Goal: Complete application form: Complete application form

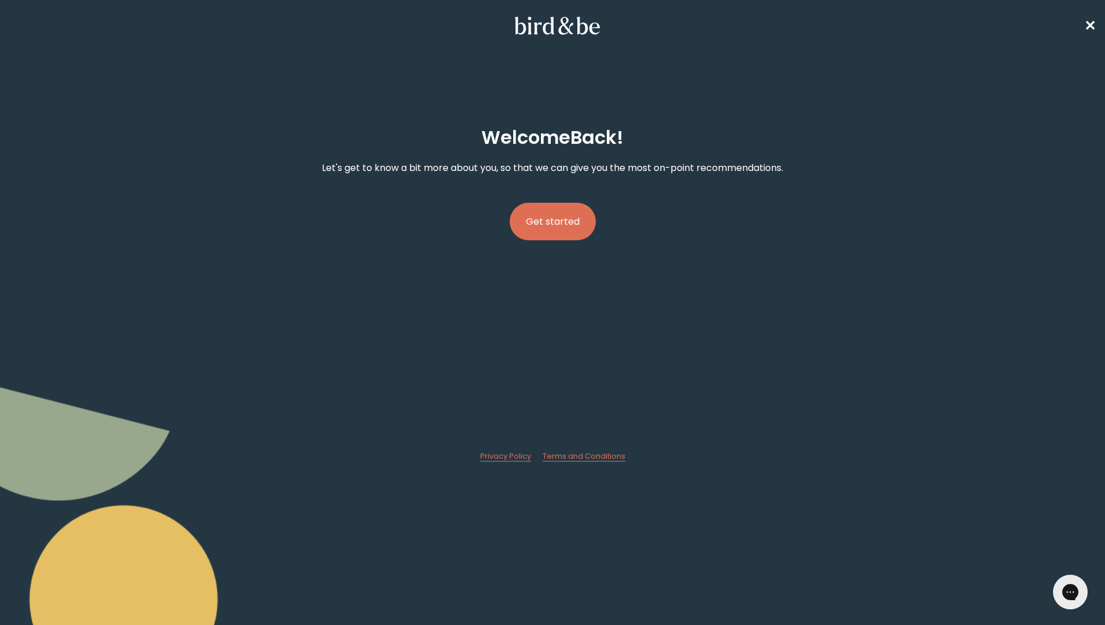
click at [540, 220] on button "Get started" at bounding box center [553, 222] width 86 height 38
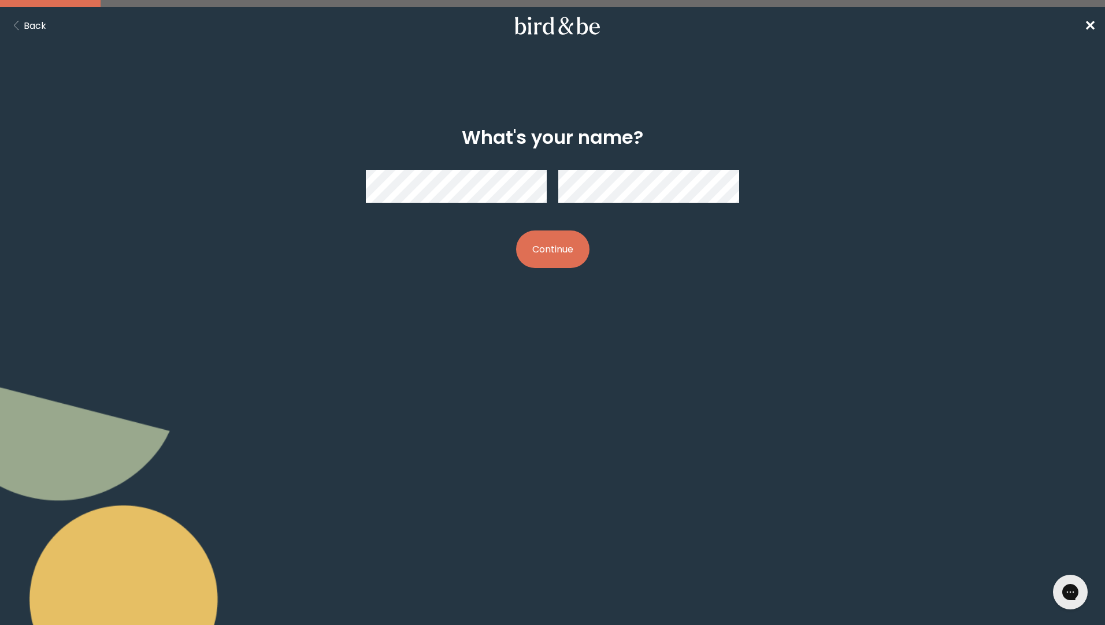
click at [540, 258] on button "Continue" at bounding box center [552, 250] width 73 height 38
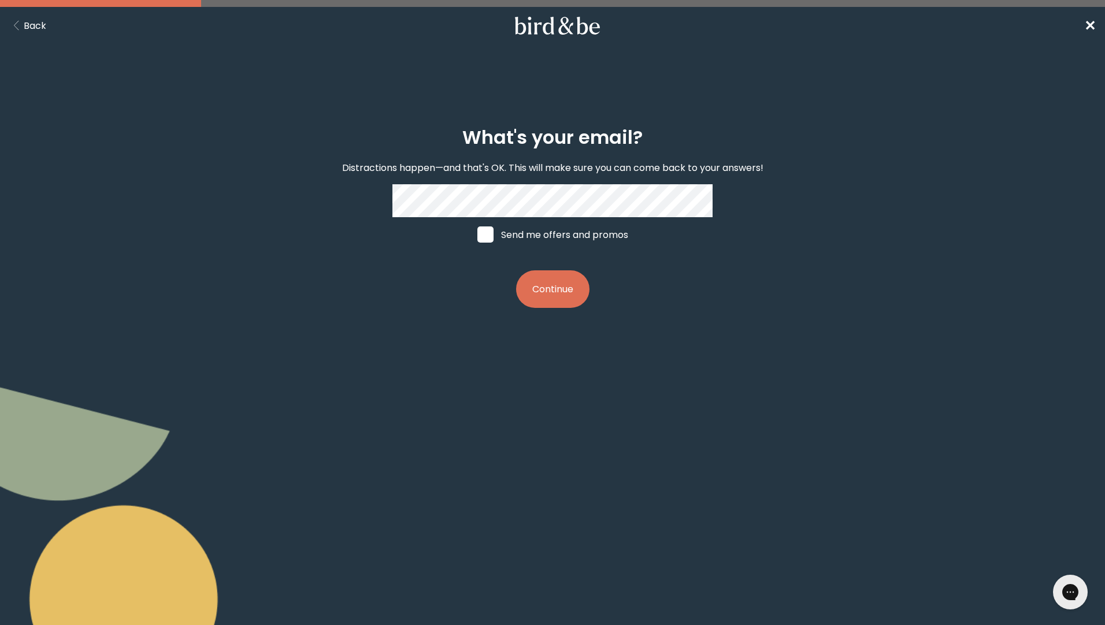
click at [549, 289] on button "Continue" at bounding box center [552, 289] width 73 height 38
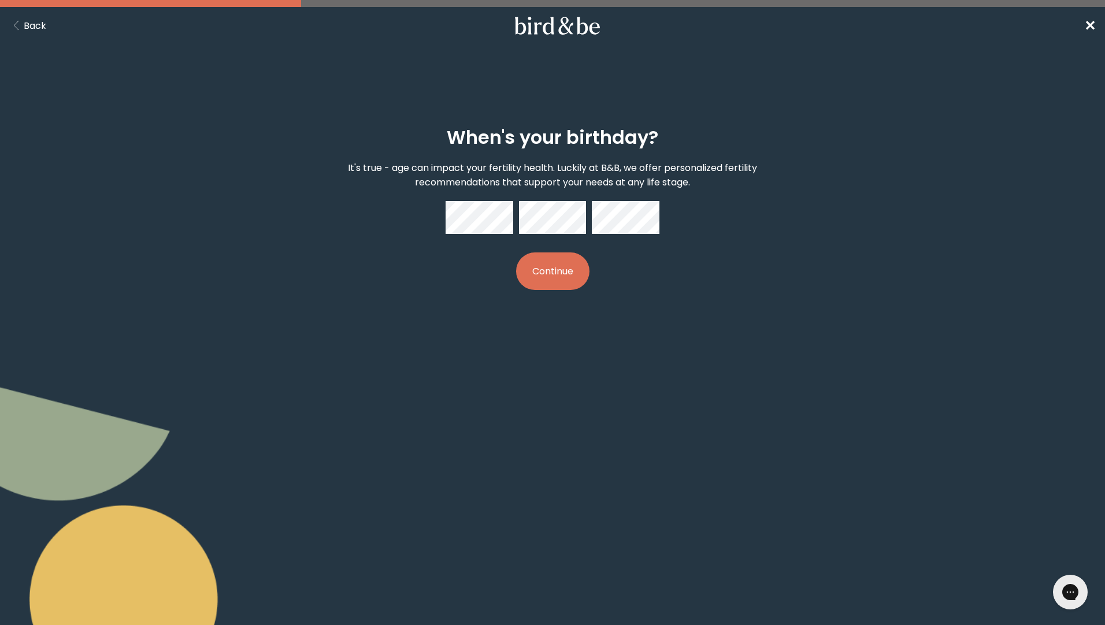
click at [548, 278] on button "Continue" at bounding box center [552, 272] width 73 height 38
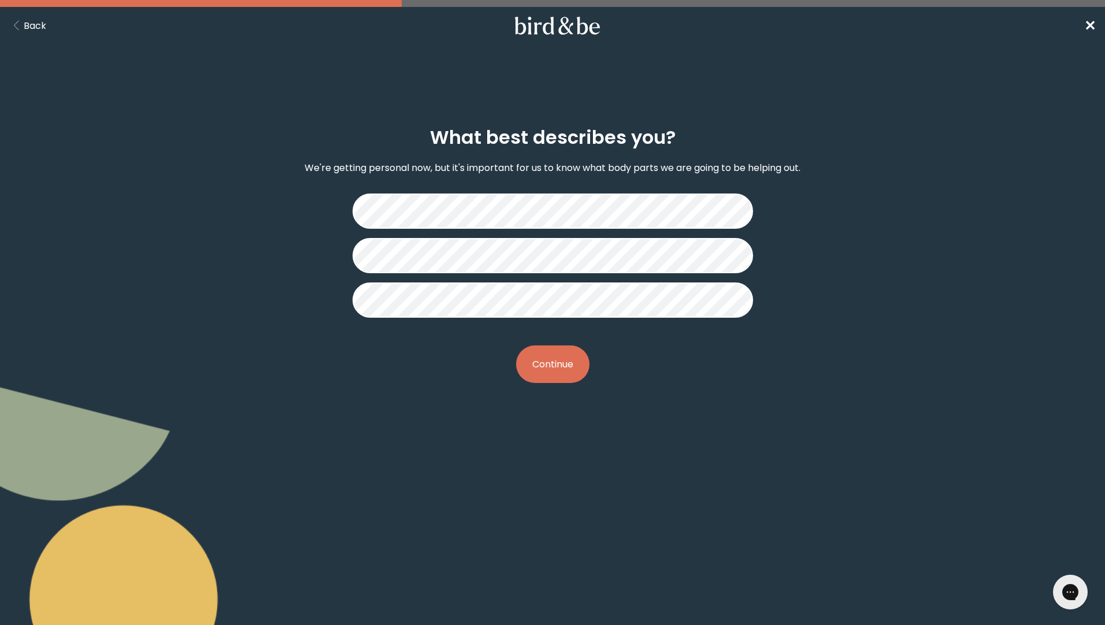
click at [553, 354] on button "Continue" at bounding box center [552, 365] width 73 height 38
click at [550, 370] on button "Continue" at bounding box center [552, 365] width 73 height 38
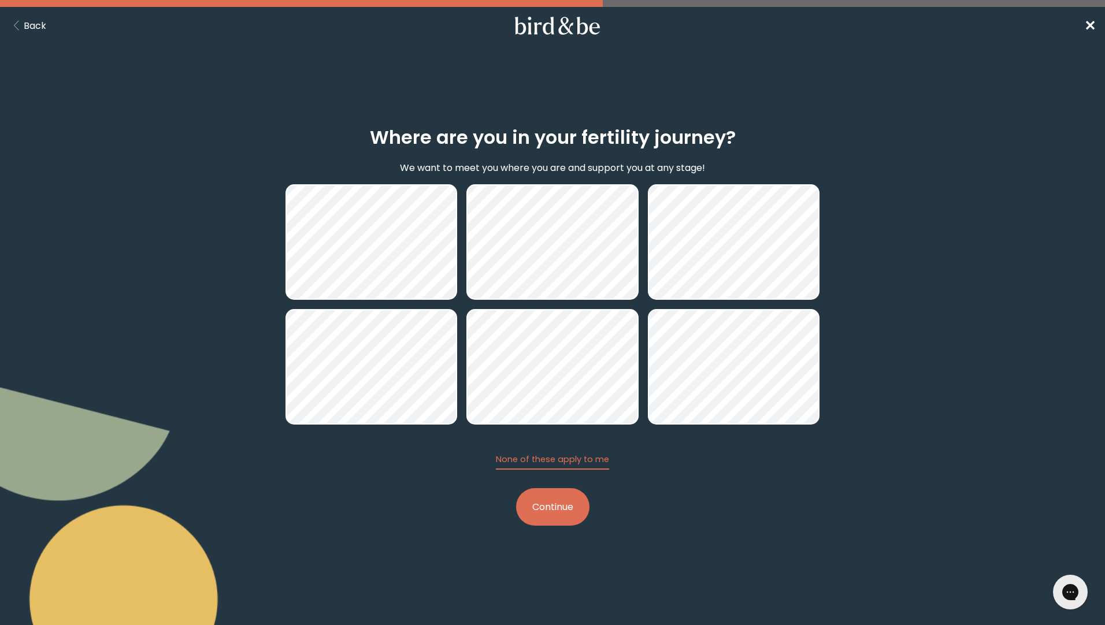
click at [557, 510] on button "Continue" at bounding box center [552, 507] width 73 height 38
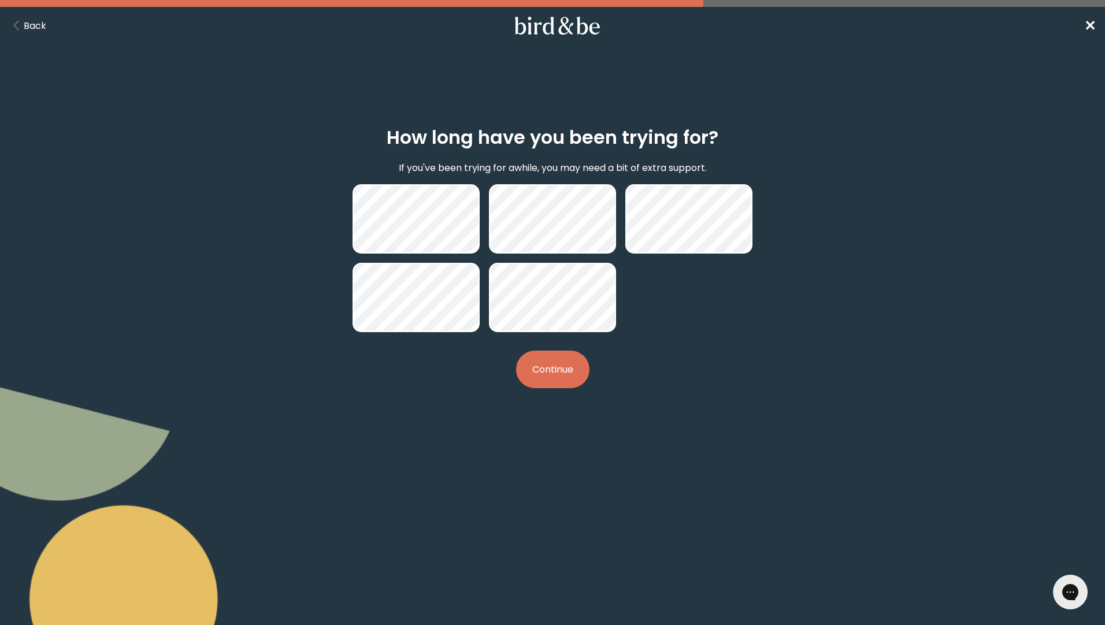
click at [559, 360] on button "Continue" at bounding box center [552, 370] width 73 height 38
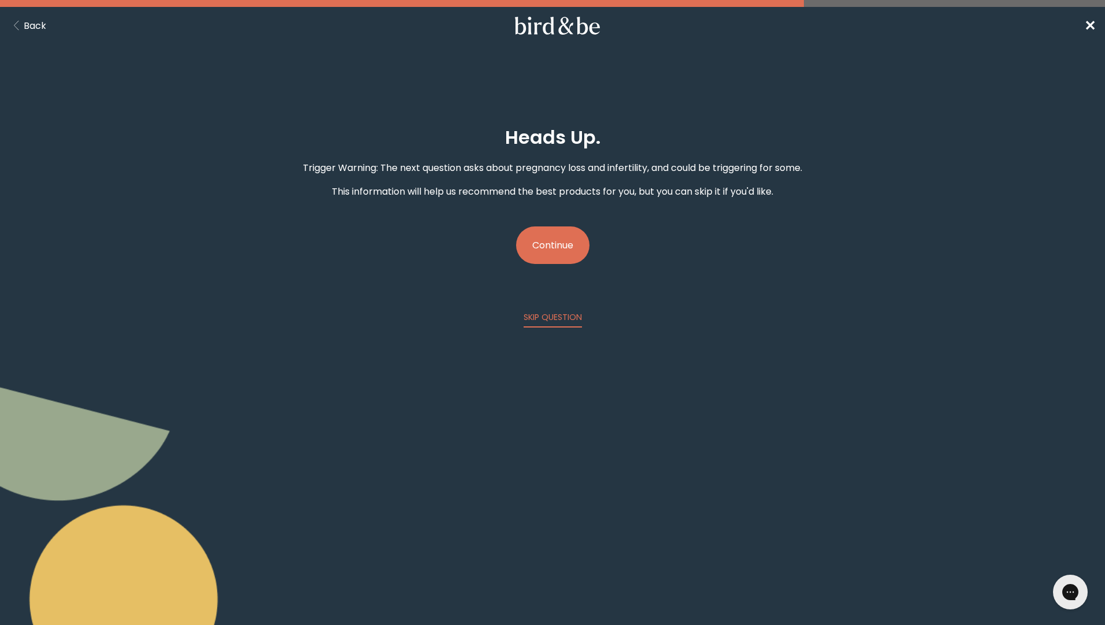
click at [571, 257] on button "Continue" at bounding box center [552, 246] width 73 height 38
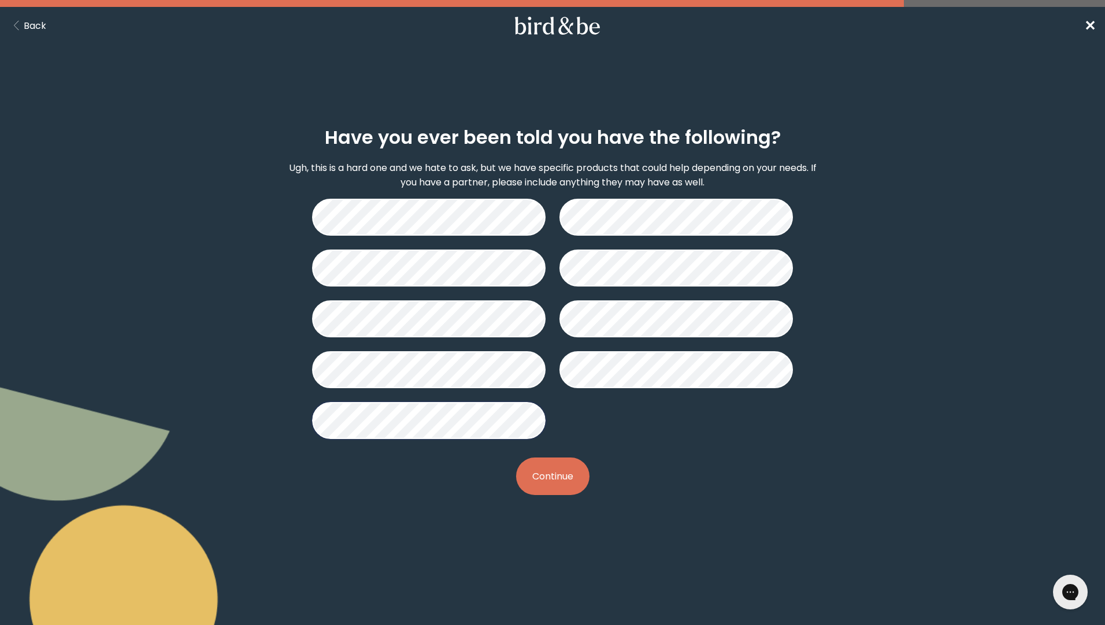
click at [534, 473] on button "Continue" at bounding box center [552, 477] width 73 height 38
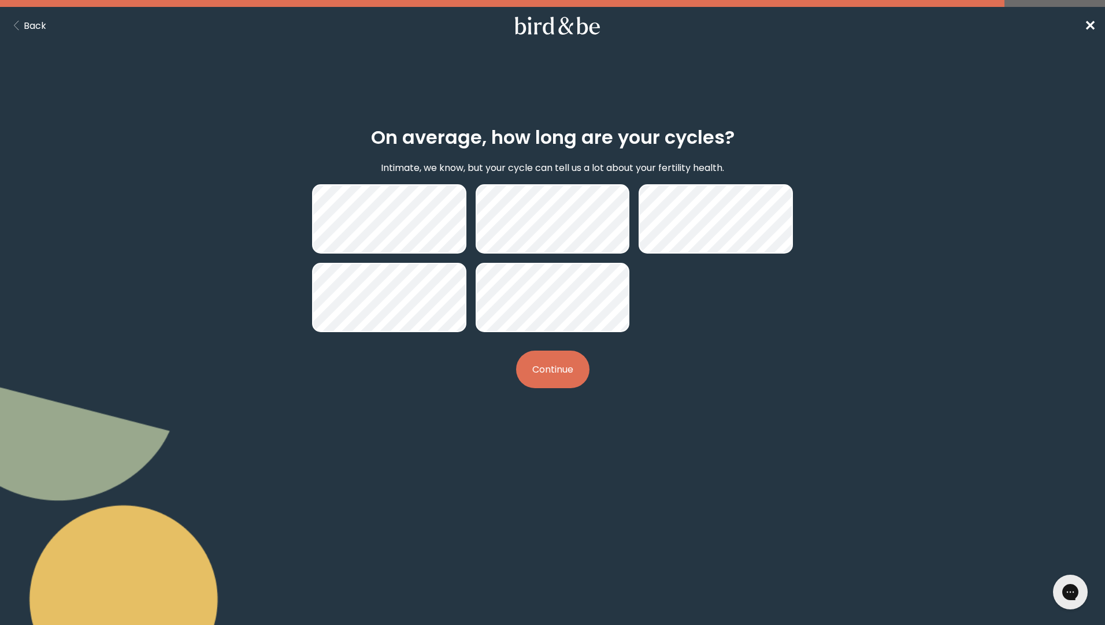
click at [551, 374] on button "Continue" at bounding box center [552, 370] width 73 height 38
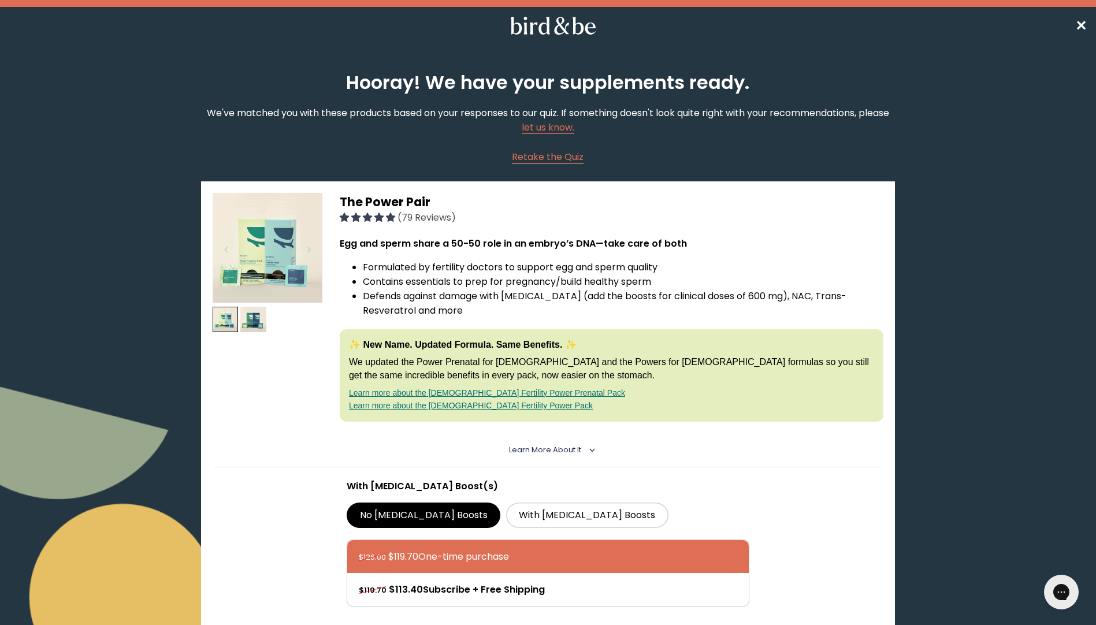
click at [287, 253] on img at bounding box center [268, 248] width 110 height 110
click at [247, 316] on img at bounding box center [253, 320] width 26 height 26
click at [227, 324] on img at bounding box center [226, 320] width 26 height 26
click at [283, 241] on img at bounding box center [268, 248] width 110 height 110
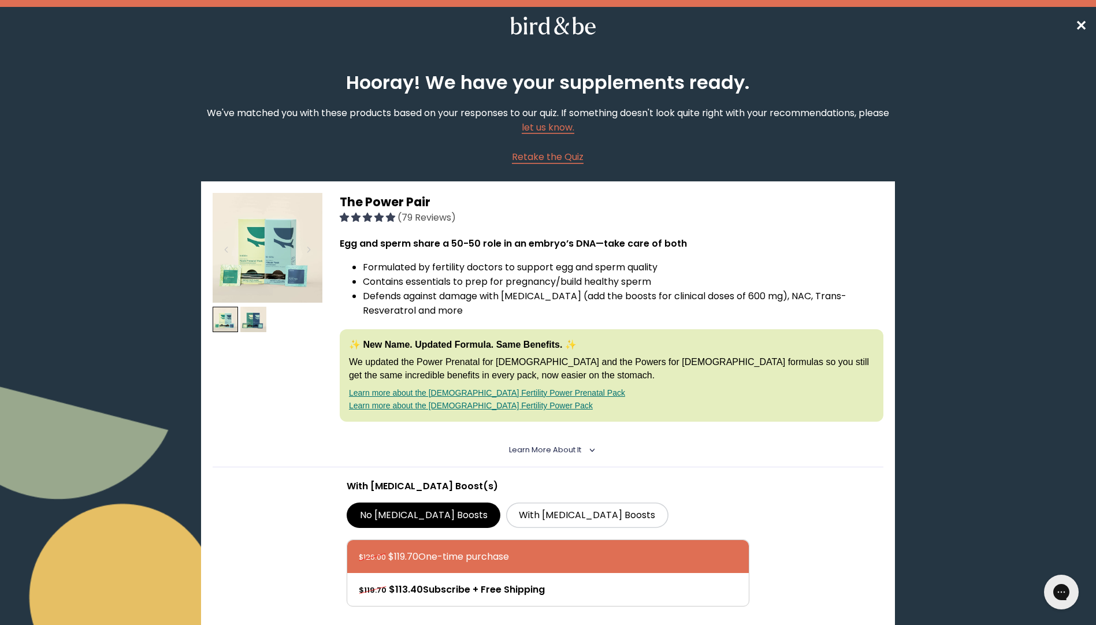
click at [283, 241] on img at bounding box center [268, 248] width 110 height 110
click at [259, 292] on img at bounding box center [268, 248] width 110 height 110
click at [233, 323] on img at bounding box center [226, 320] width 26 height 26
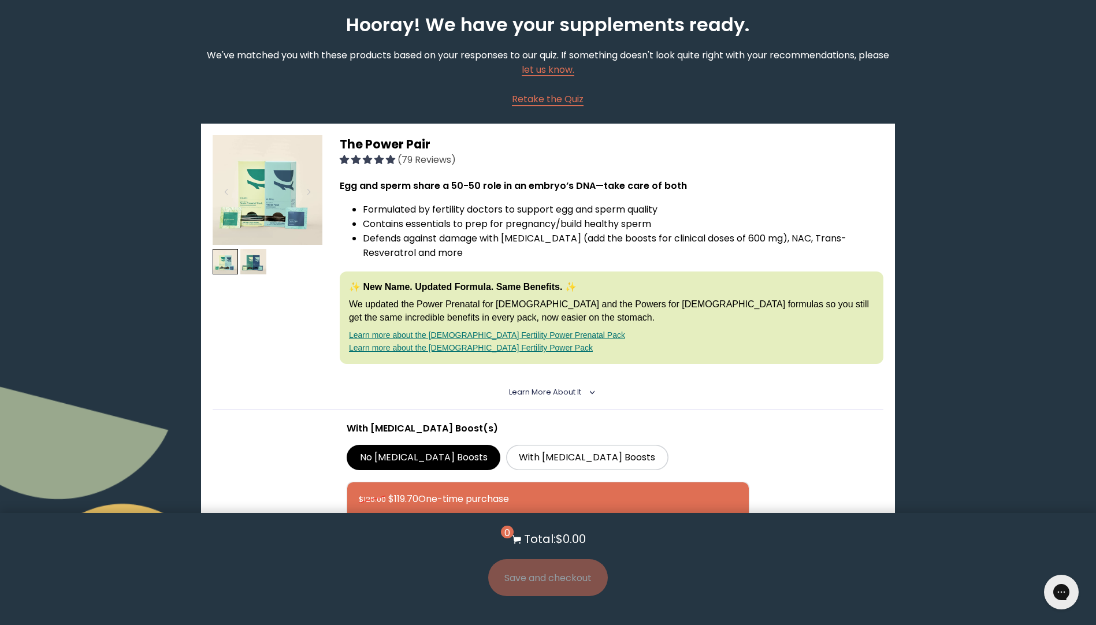
scroll to position [231, 0]
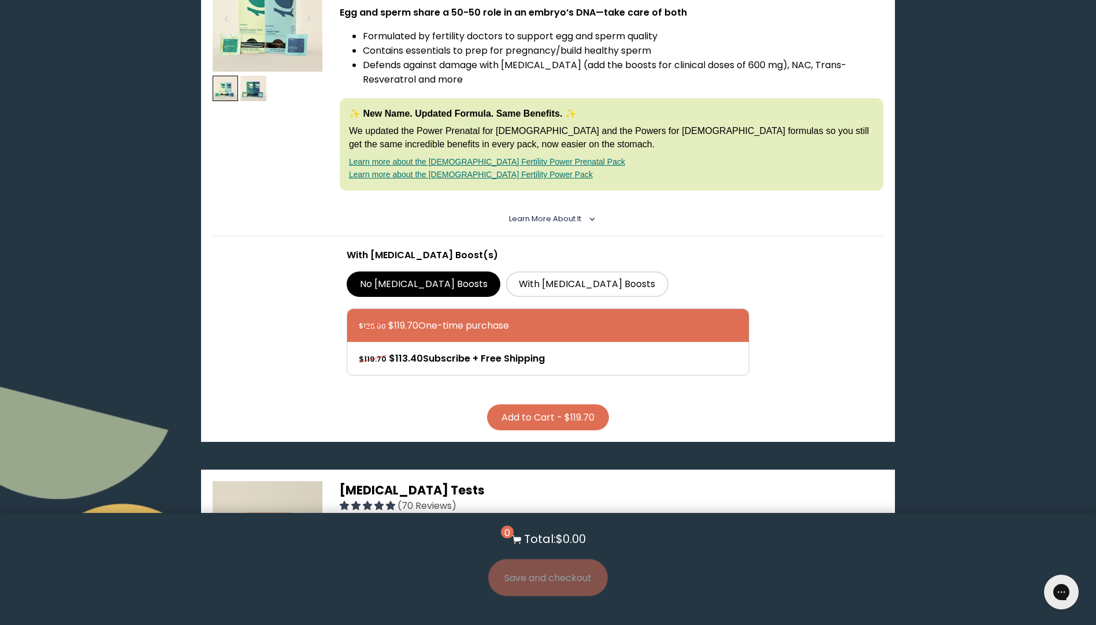
click at [419, 176] on link "Learn more about the [DEMOGRAPHIC_DATA] Fertility Power Pack" at bounding box center [471, 174] width 244 height 9
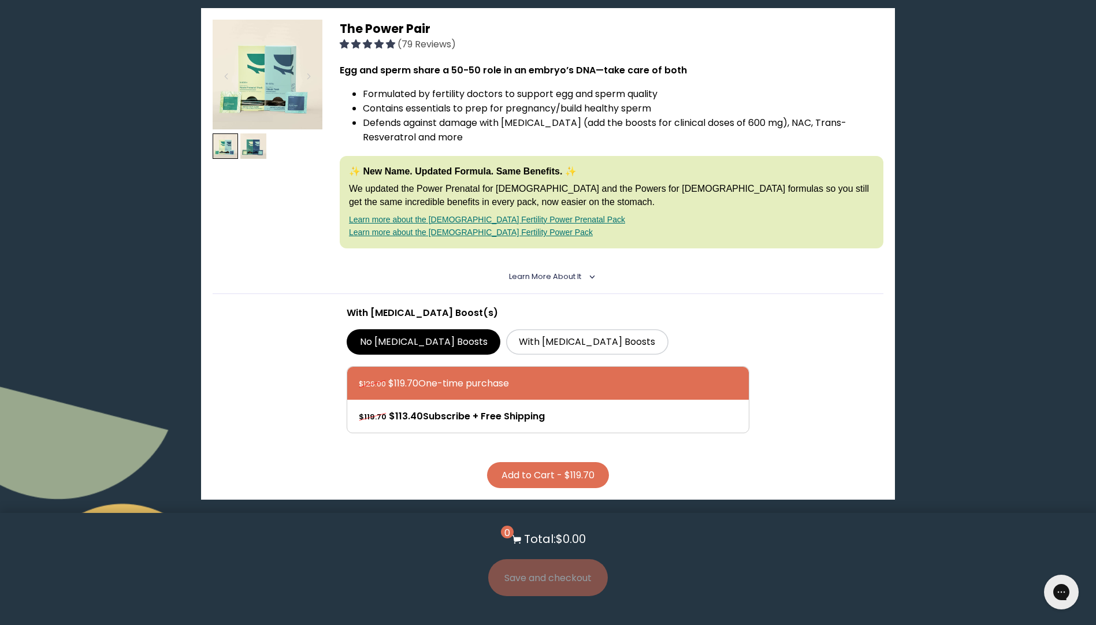
click at [416, 223] on link "Learn more about the [DEMOGRAPHIC_DATA] Fertility Power Prenatal Pack" at bounding box center [487, 219] width 276 height 9
